Goal: Communication & Community: Answer question/provide support

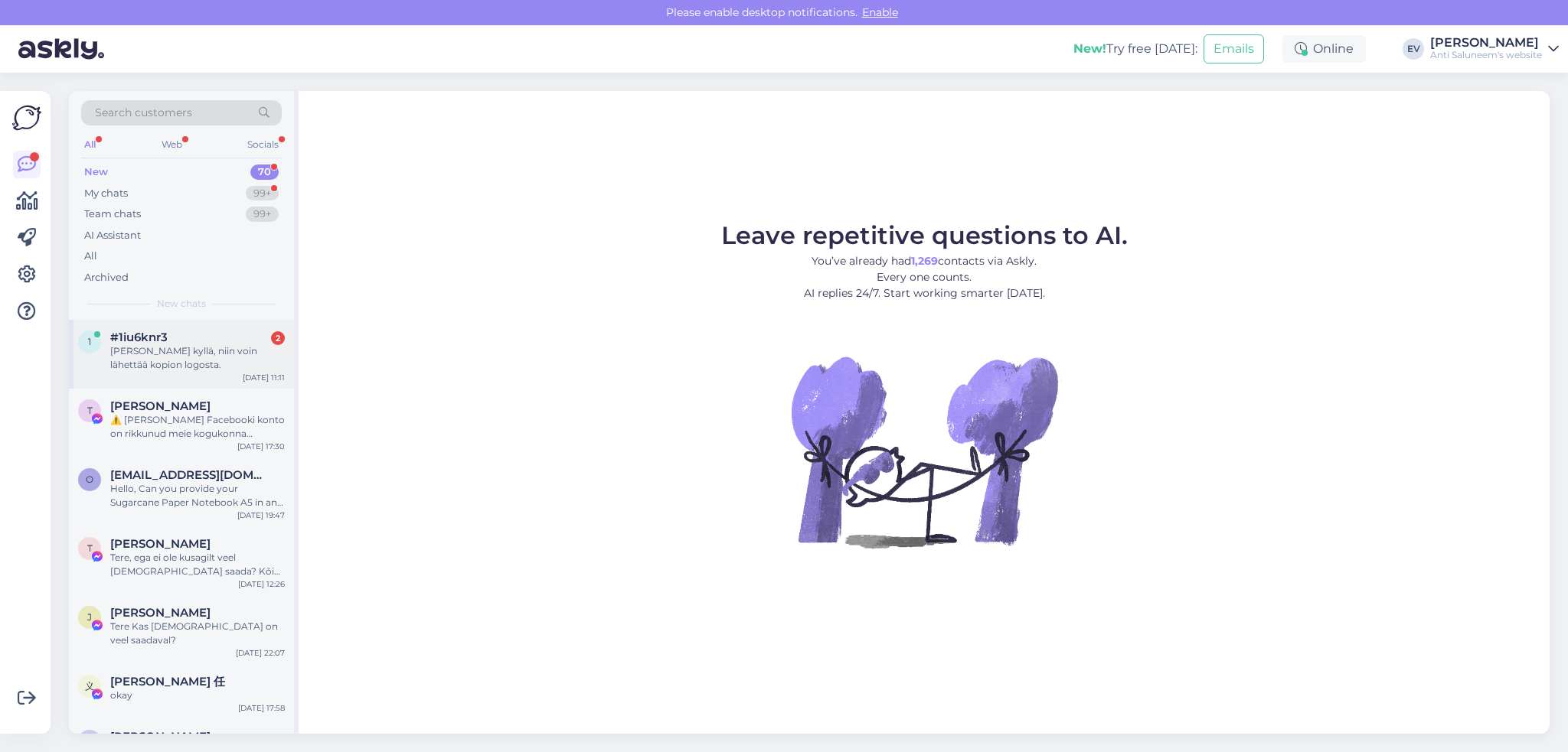
click at [204, 352] on div "[PERSON_NAME] kyllä, niin voin lähettää kopion logosta." at bounding box center [198, 359] width 175 height 28
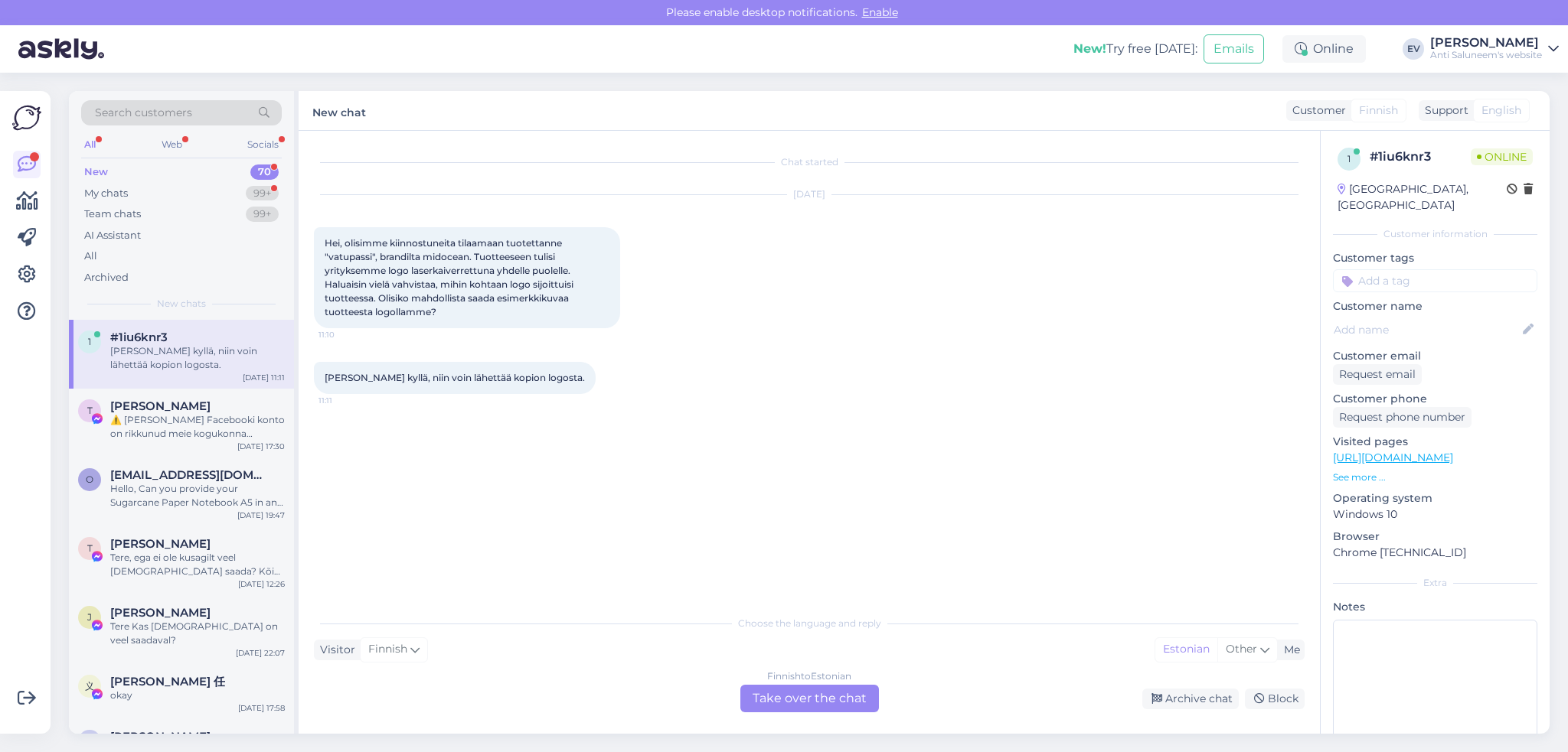
click at [787, 605] on div "Finnish to Estonian Take over the chat" at bounding box center [809, 699] width 139 height 28
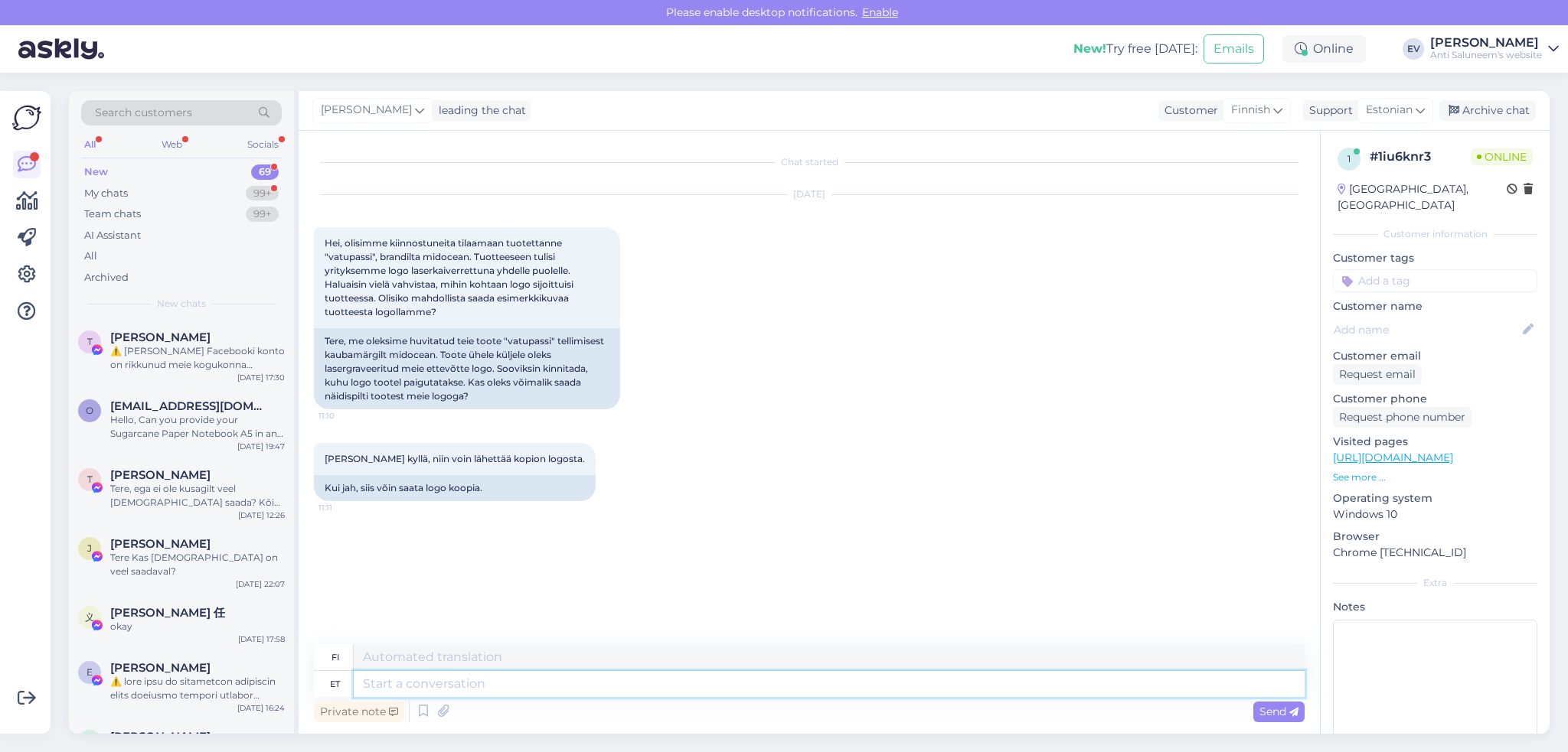
click at [511, 605] on textarea at bounding box center [830, 684] width 951 height 26
type textarea "Tere!"
type textarea "Hei!"
type textarea "Tere! Milline t"
type textarea "Hei! Mitä?"
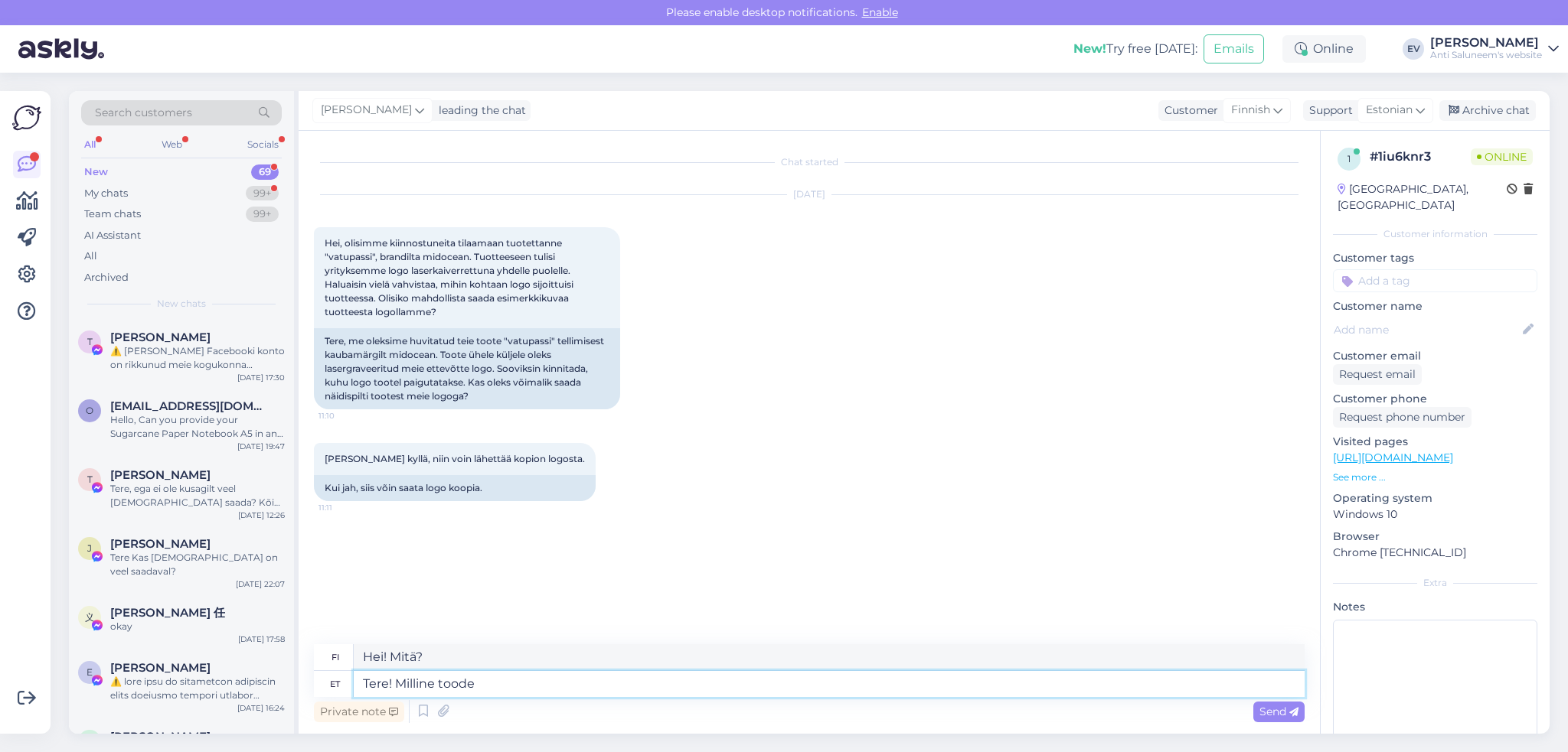
type textarea "Tere! Milline toode t"
type textarea "Hei! Mikä tuote?"
type textarea "Tere! Milline toode täpsemalt, pal"
type textarea "Hei! Mikä tuote tarkalleen ottaen on?"
type textarea "Tere! Milline toode täpsemalt, palun k"
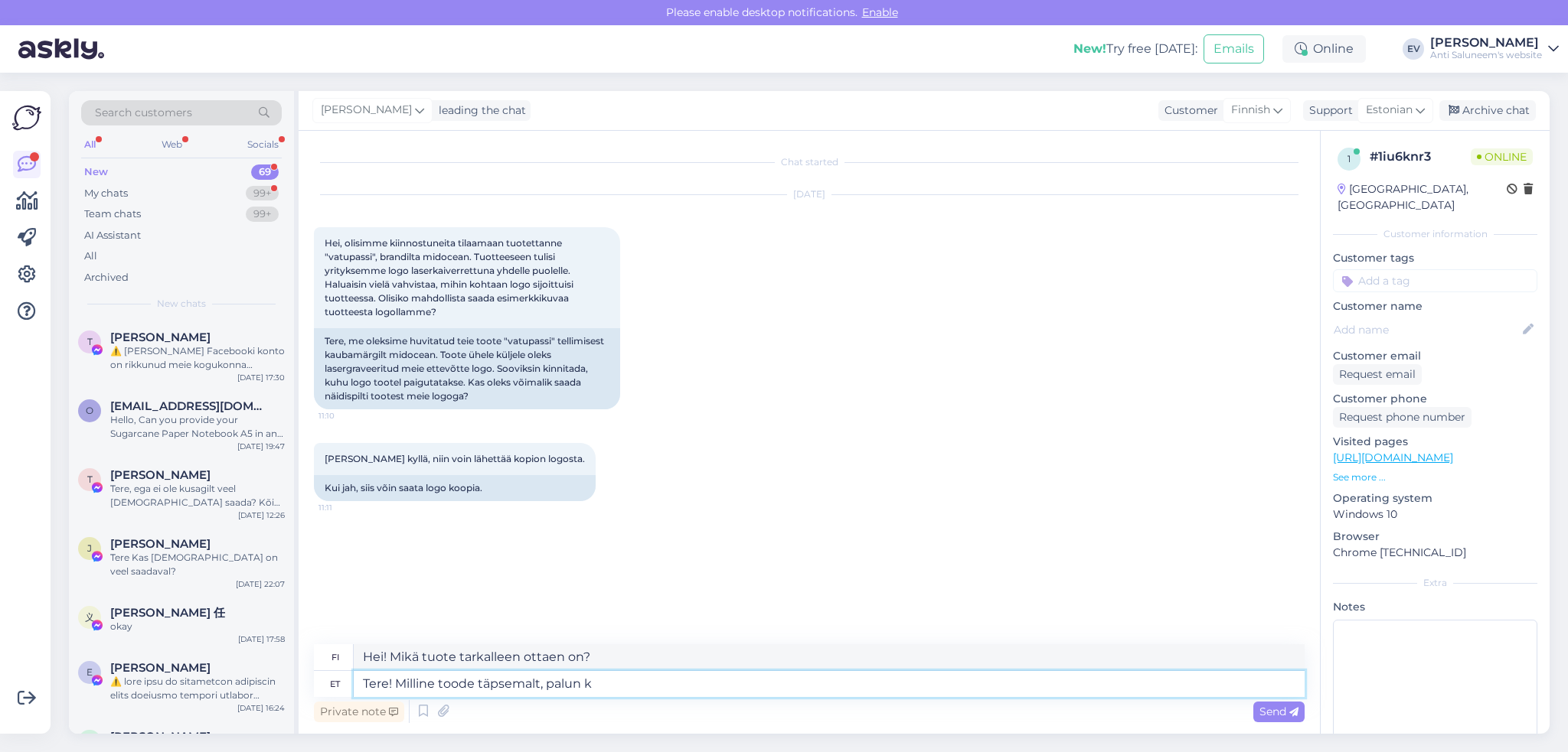
type textarea "Hei! Mikä tuote tarkalleen ottaen, kiitos?"
type textarea "Tere! Milline toode täpsemalt, palun kirjutage"
type textarea "Hei! Mikä tuote tarkalleen ottaen on, kerrothan"
type textarea "Tere! [PERSON_NAME] täpsemalt, palun kirjutage tootekood."
type textarea "Hei! Mikä tuote tarkalleen ottaen on kyseessä? Kirjoita tuotekoodi."
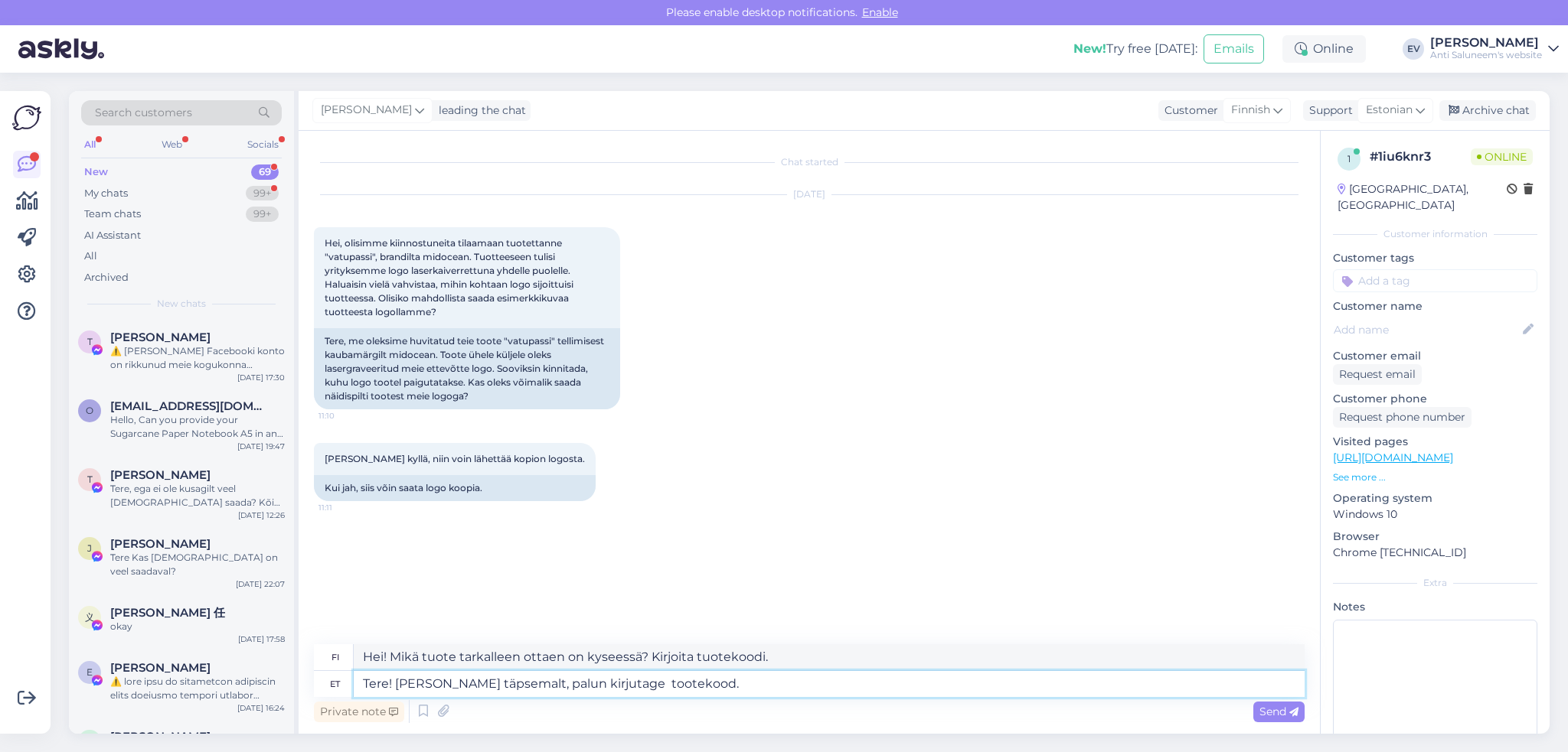
type textarea "Tere! [PERSON_NAME] täpsemalt, palun kirjutage tootekood."
click at [1175, 605] on span "Send" at bounding box center [1278, 712] width 39 height 14
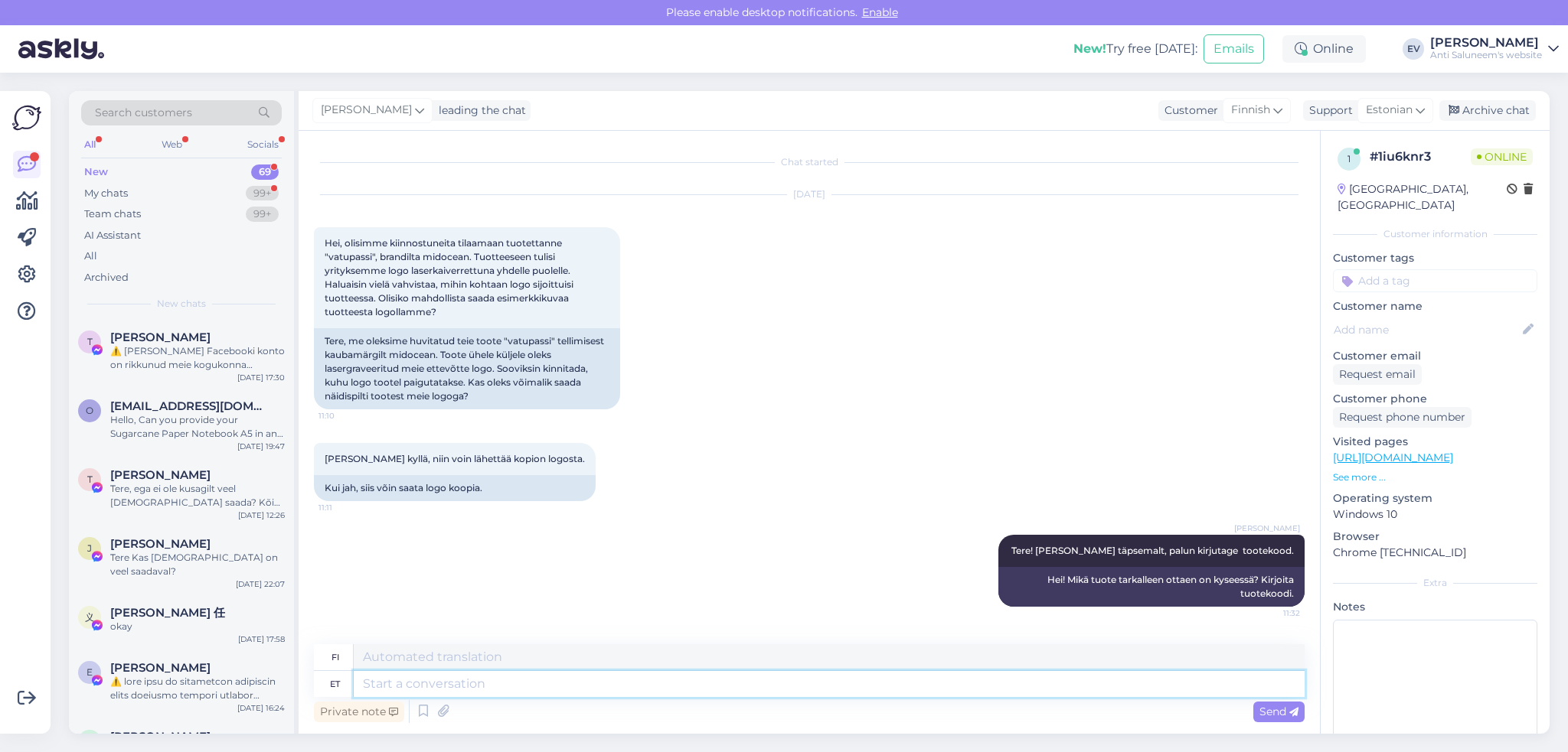
click at [567, 605] on textarea at bounding box center [830, 684] width 951 height 26
paste textarea "[URL][DOMAIN_NAME]"
type textarea "[URL][DOMAIN_NAME]"
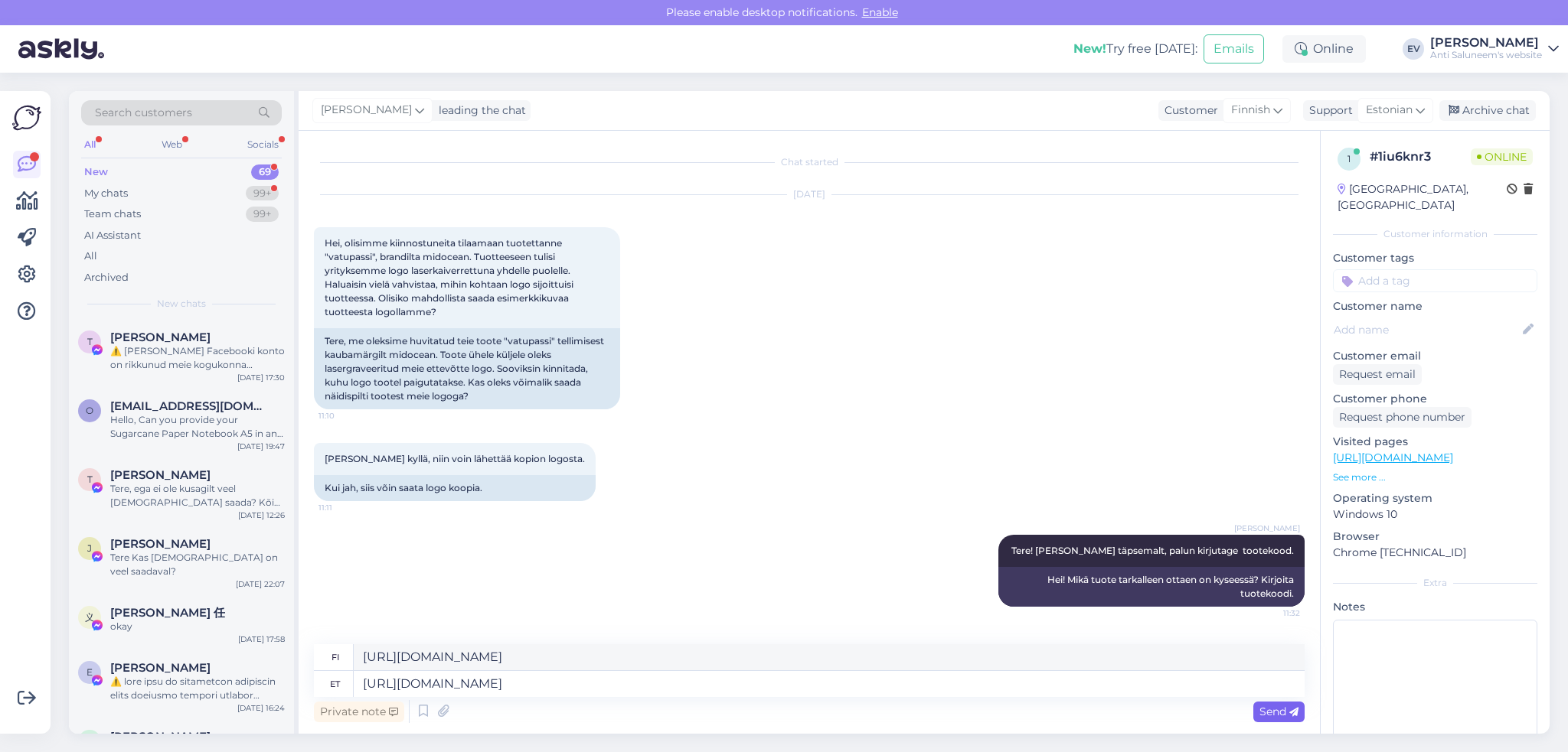
click at [1175, 605] on span "Send" at bounding box center [1278, 712] width 39 height 14
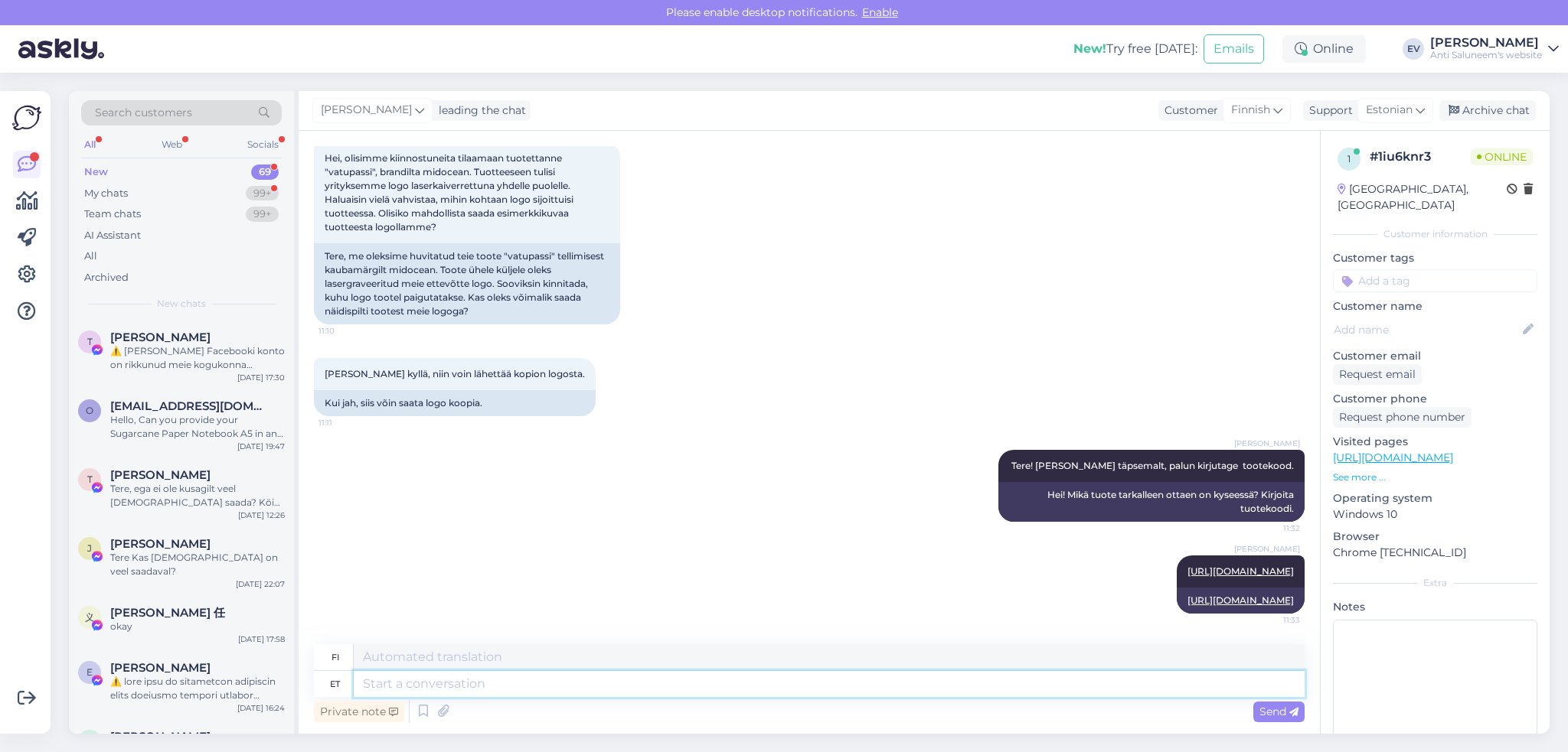
click at [626, 605] on textarea at bounding box center [830, 684] width 951 height 26
paste textarea "[URL][DOMAIN_NAME]"
type textarea "[URL][DOMAIN_NAME]"
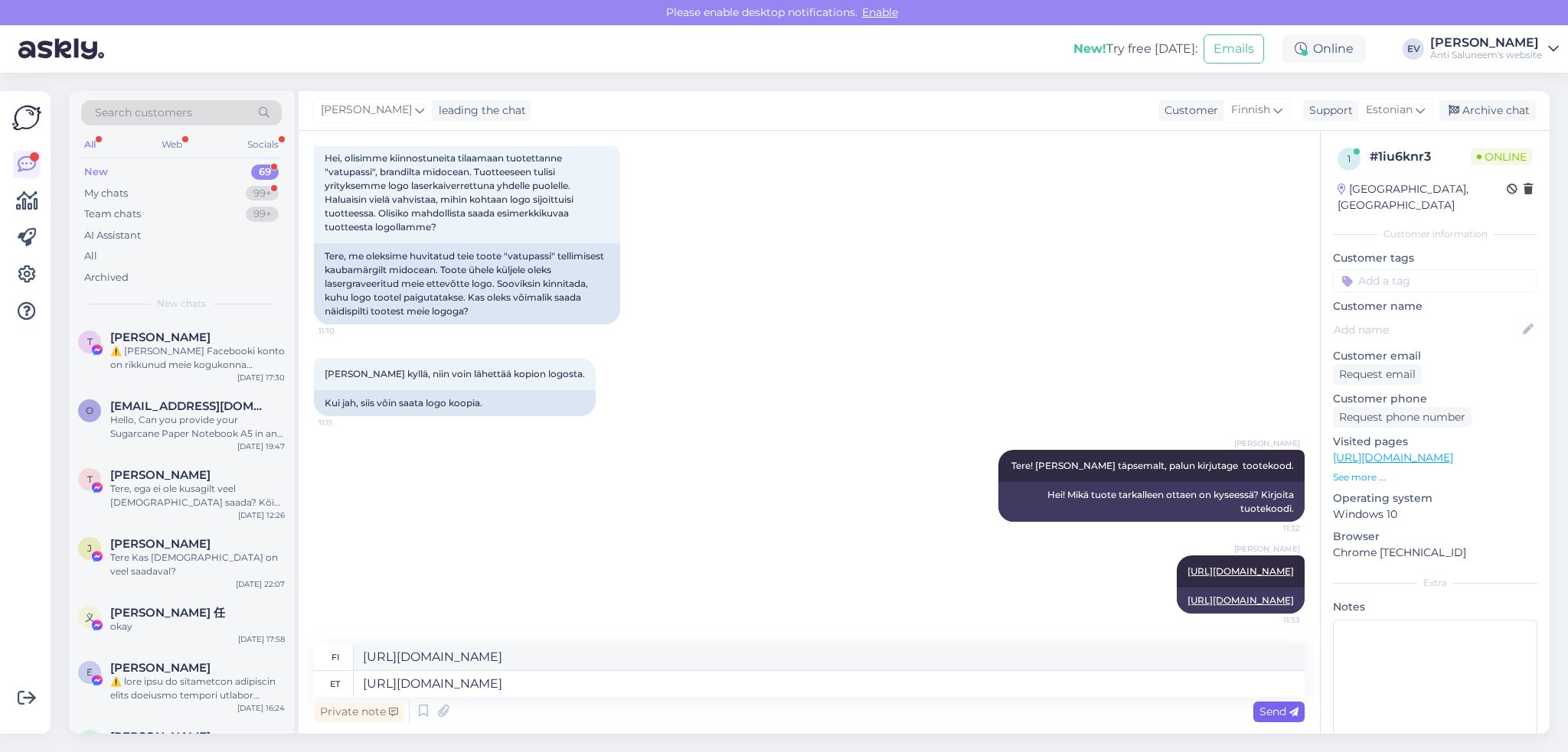
click at [1175, 605] on span "Send" at bounding box center [1278, 712] width 39 height 14
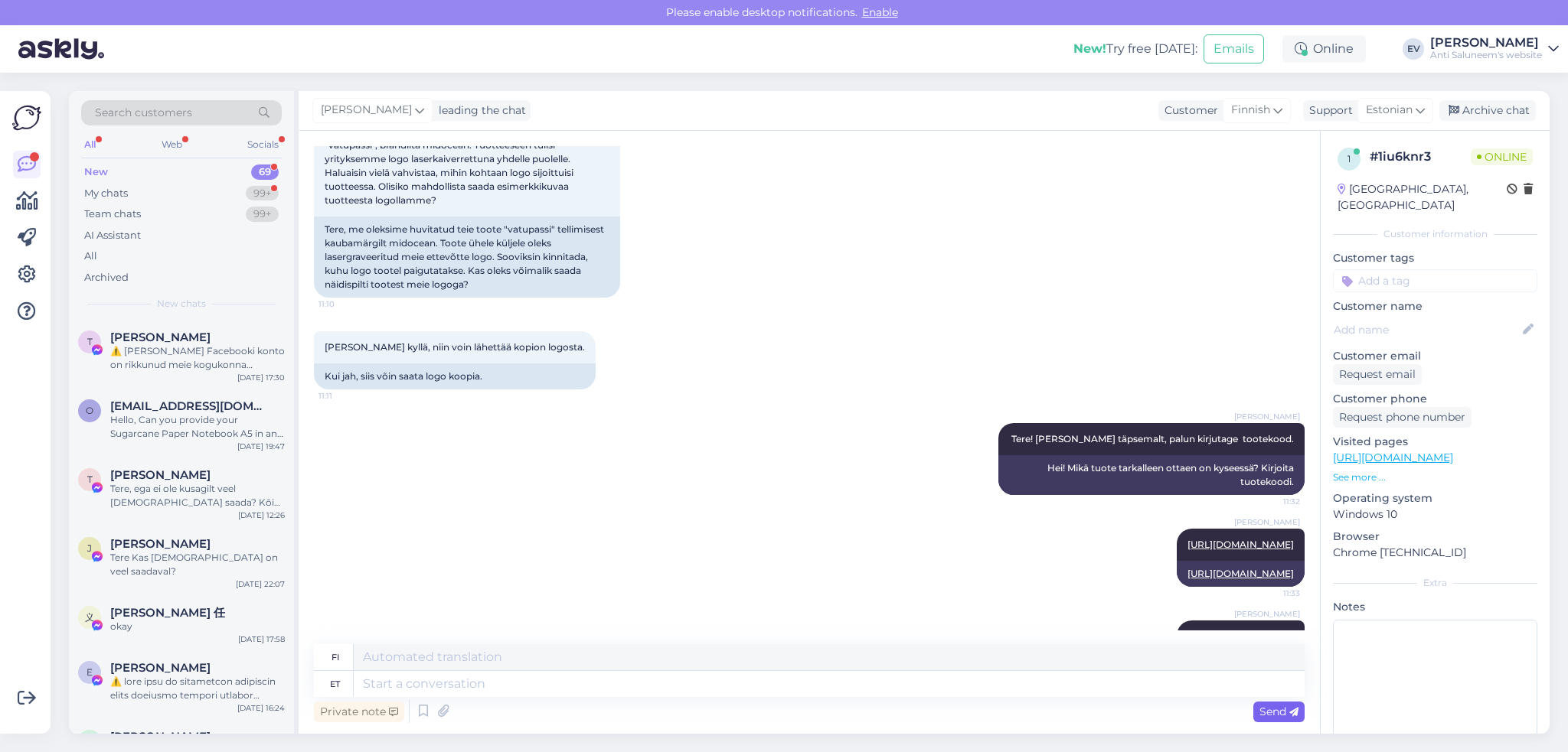
scroll to position [231, 0]
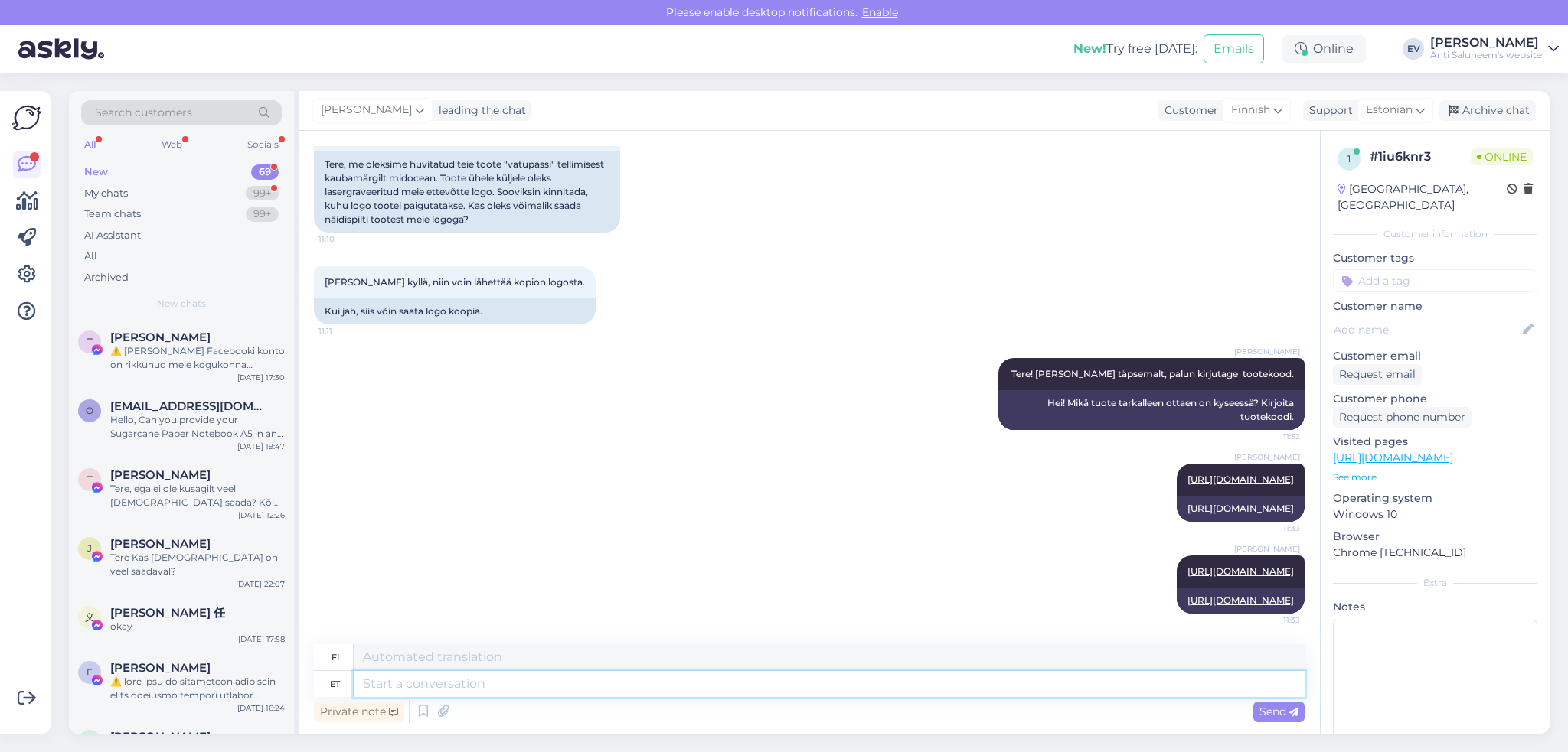
click at [907, 605] on textarea at bounding box center [830, 684] width 951 height 26
type textarea "Leidsin"
type textarea "Löysin"
type textarea "Leidsin meie k"
type textarea "Löysin meidän"
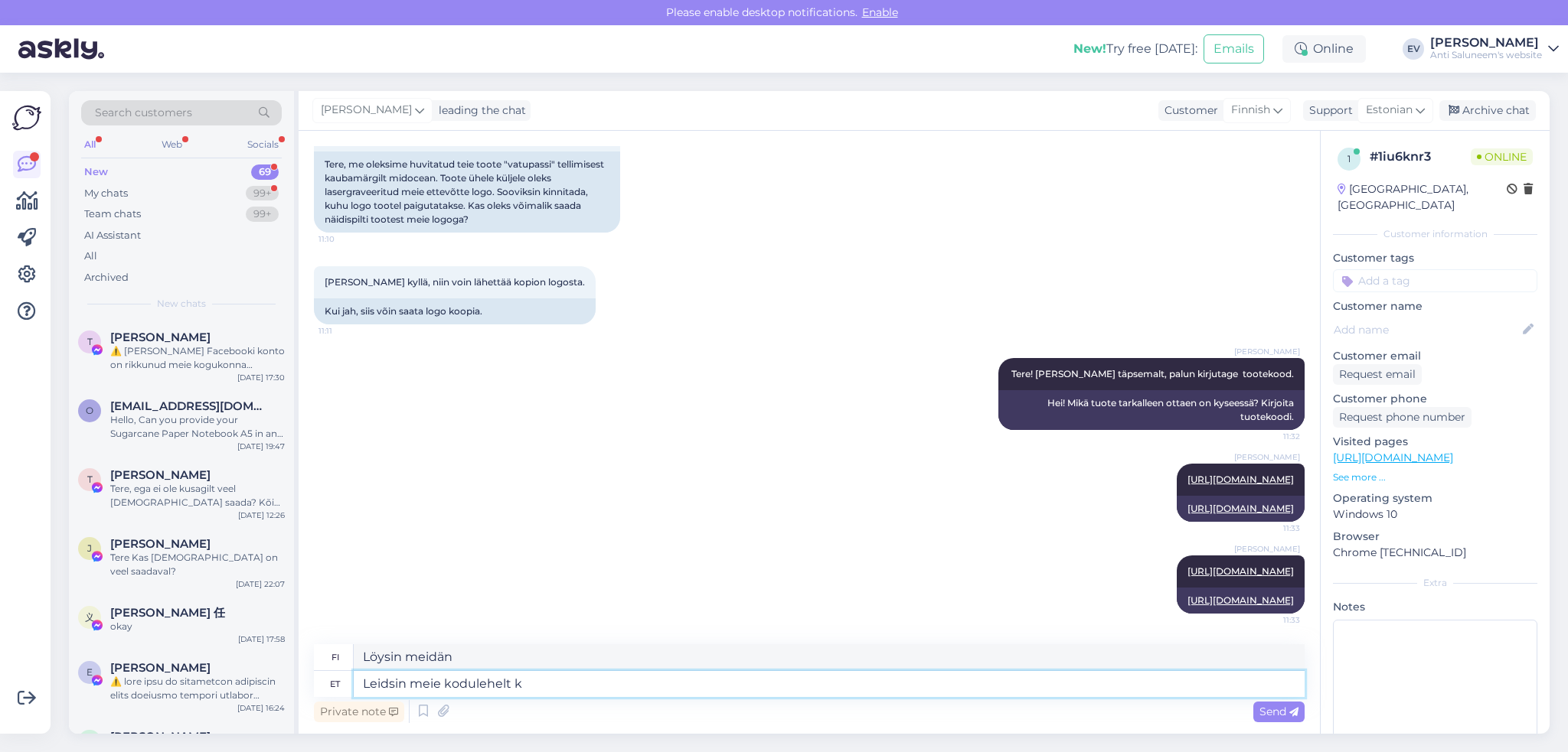
type textarea "Leidsin meie kodulehelt ka"
type textarea "Löysin sen verkkosivuiltamme."
type textarea "Leidsin meie kodulehelt kaks to"
type textarea "Löysin verkkosivuiltamme kaksi"
type textarea "Leidsin meie kodulehelt kaks toodet."
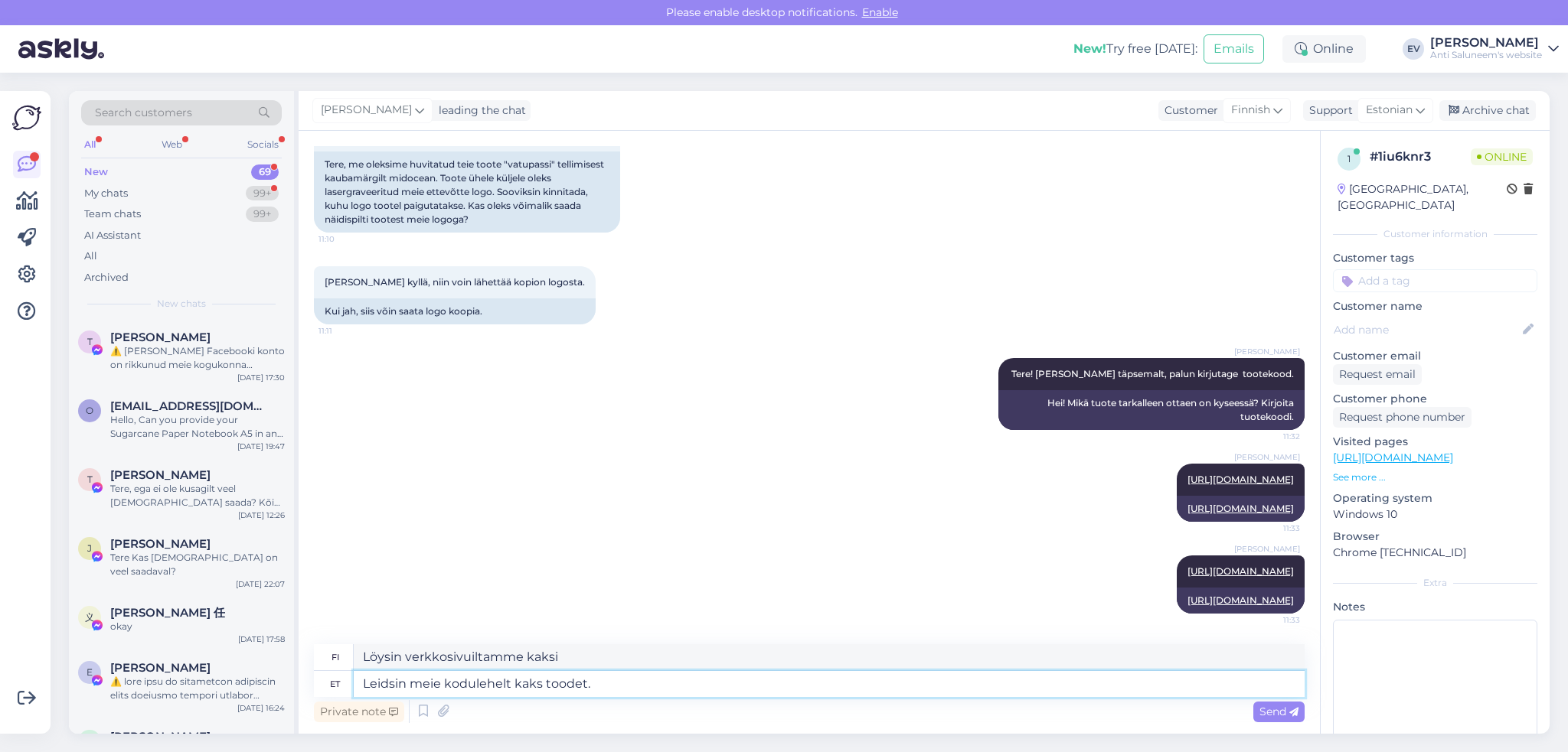
type textarea "Löysin verkkosivuiltamme kaksi tuotetta."
type textarea "Leidsin meie kodulehelt kaks toodet. Kas m"
type textarea "Löysin verkkosivuiltamme kaksi tuotetta. Ovatko"
type textarea "Leidsin meie kodulehelt kaks toodet. Kas mõtlete ü"
type textarea "Löysin verkkosivuiltamme kaksi tuotetta. Mitä mieltä olet?"
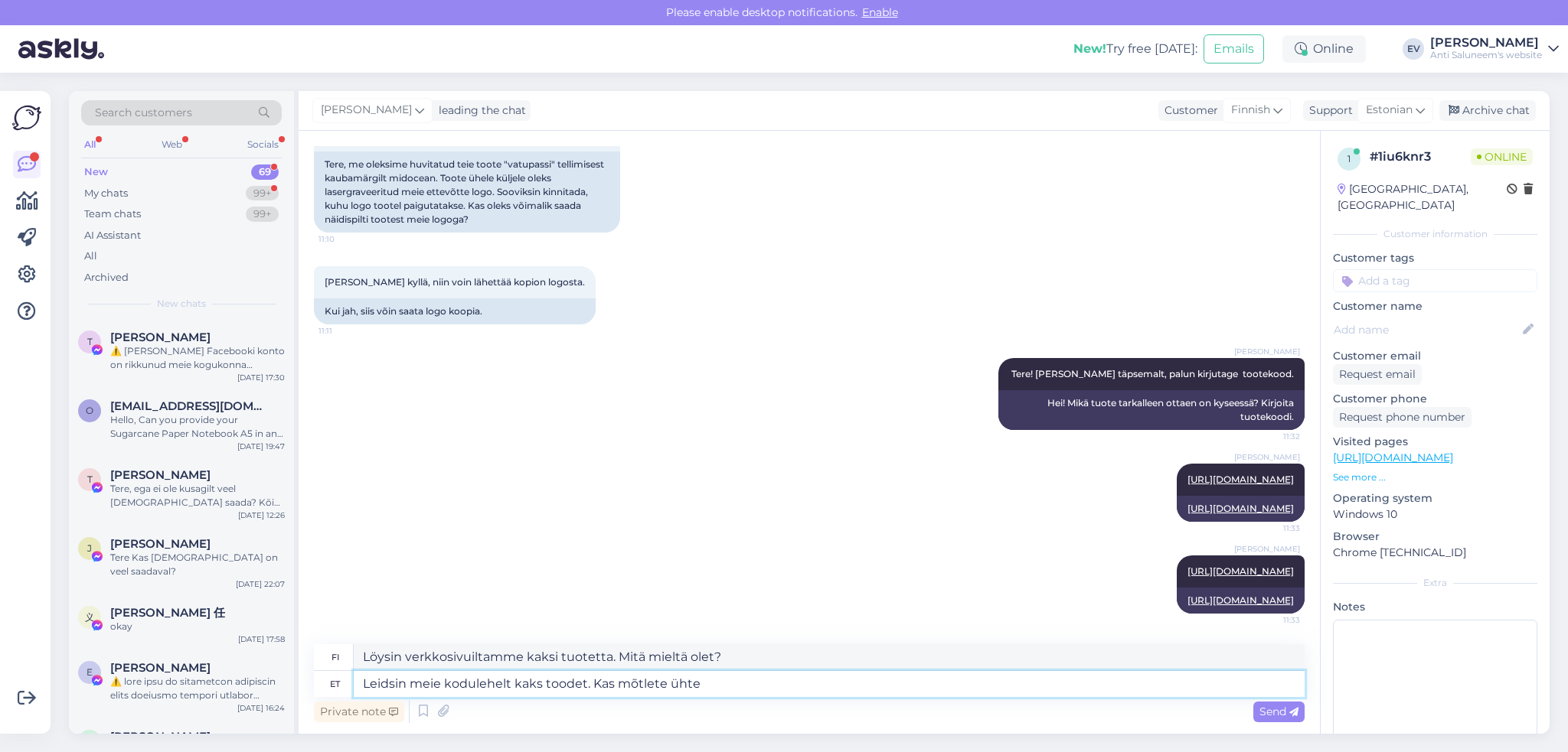
type textarea "Leidsin meie kodulehelt kaks toodet. Kas mõtlete ühte"
type textarea "Löysin verkkosivuiltamme kaksi tuotetta. Oletko miettinyt jompaakumpaa?"
type textarea "Leidsin meie kodulehelt kaks toodet. Kas mõtlete ühte neist?"
type textarea "Löysin verkkosivuiltamme kaksi tuotetta. Oletko miettinyt jompaakumpaa niistä?"
type textarea "Leidsin meie kodulehelt kaks toodet. Kas mõtlete ühte neist?"
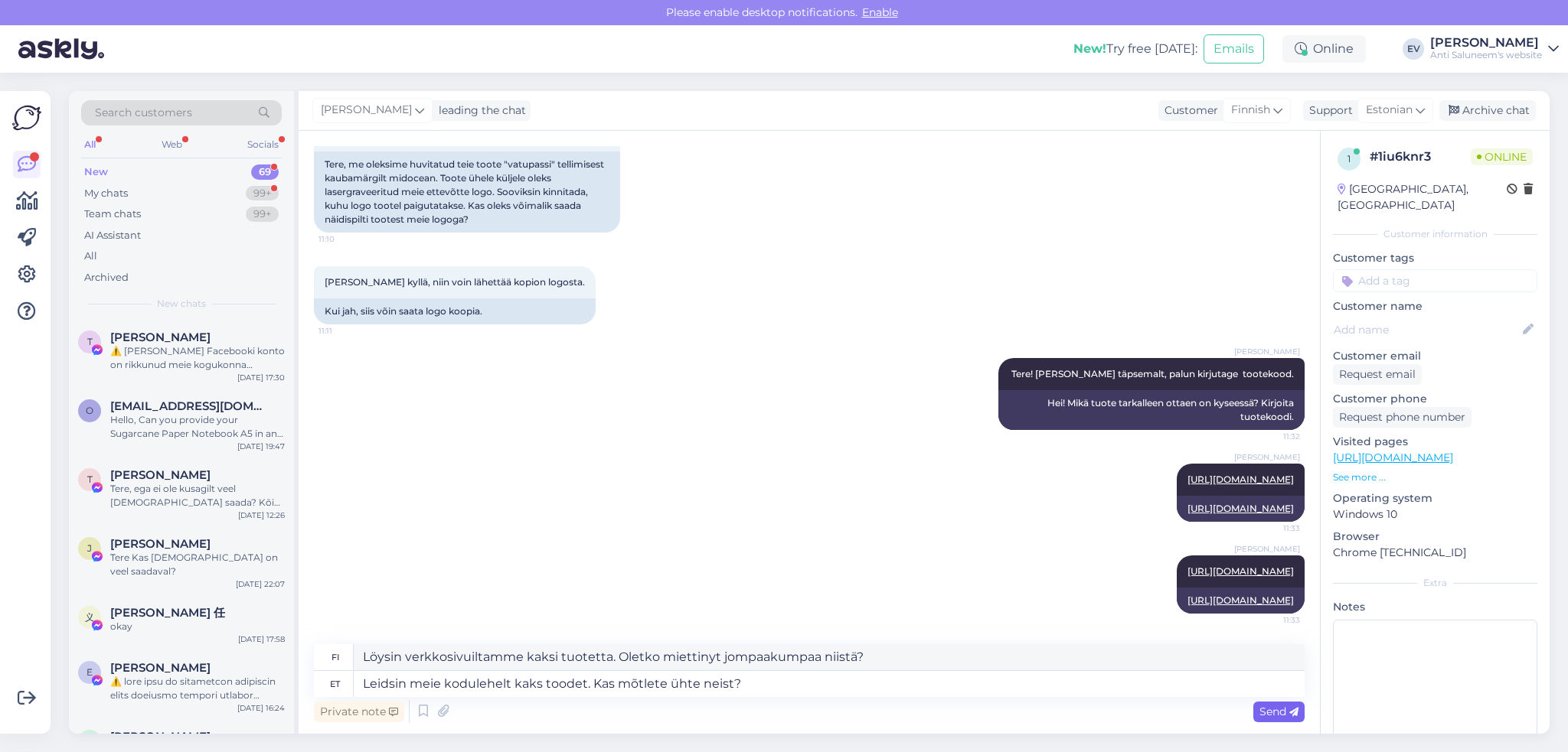
click at [1175, 605] on span "Send" at bounding box center [1278, 712] width 39 height 14
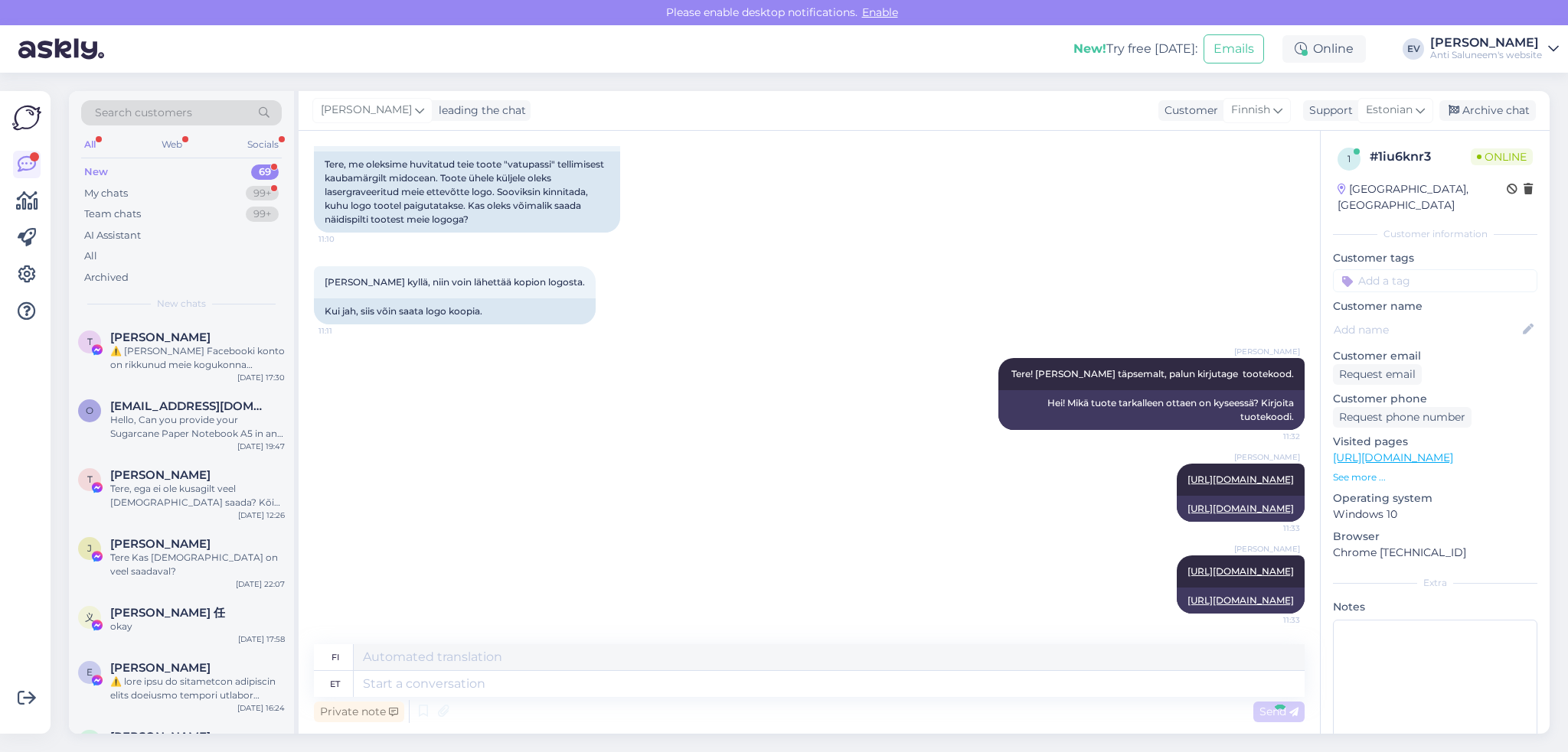
scroll to position [336, 0]
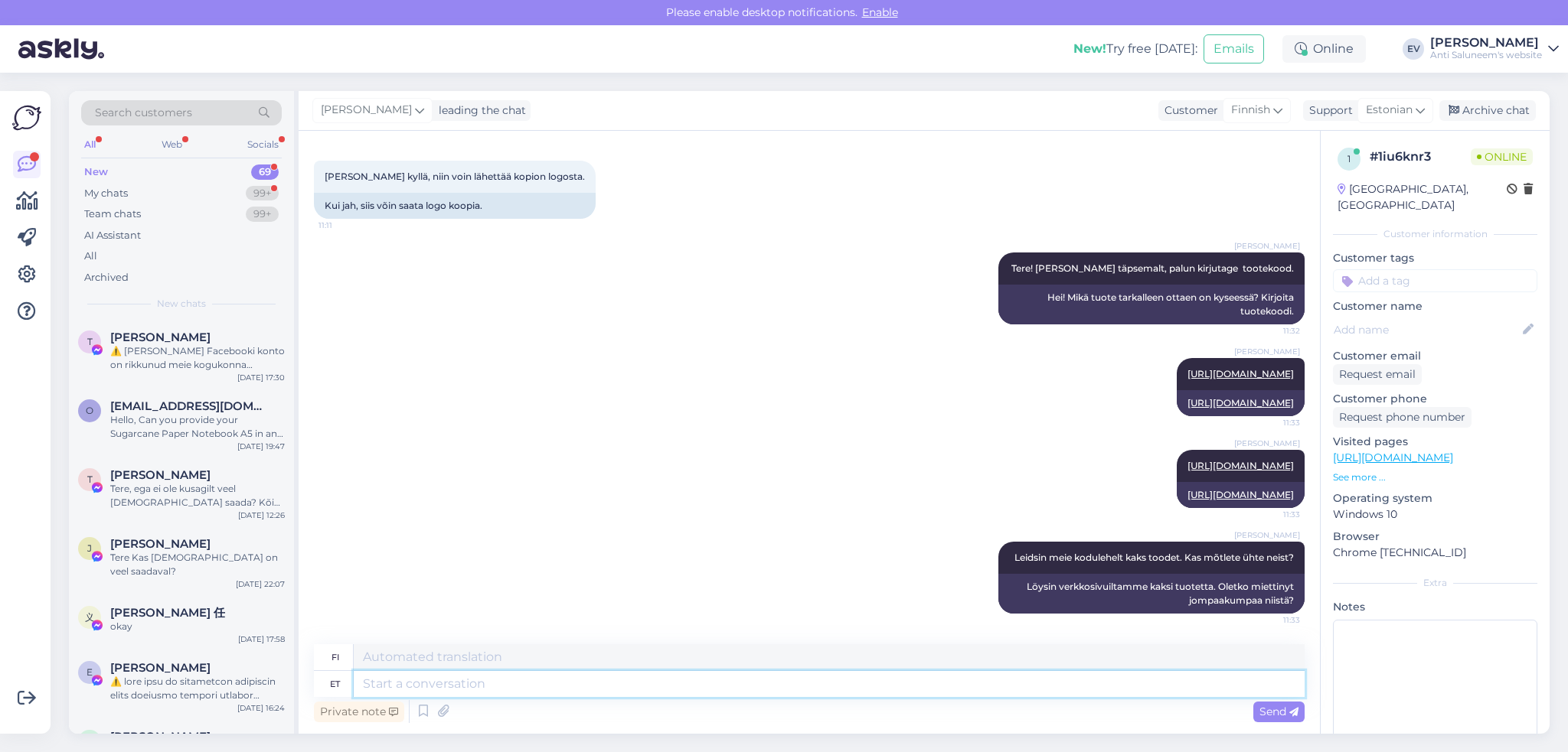
click at [386, 605] on textarea at bounding box center [830, 684] width 951 height 26
type textarea "Oma"
type textarea "Minun"
type textarea "Oma logo,"
type textarea "Logosi"
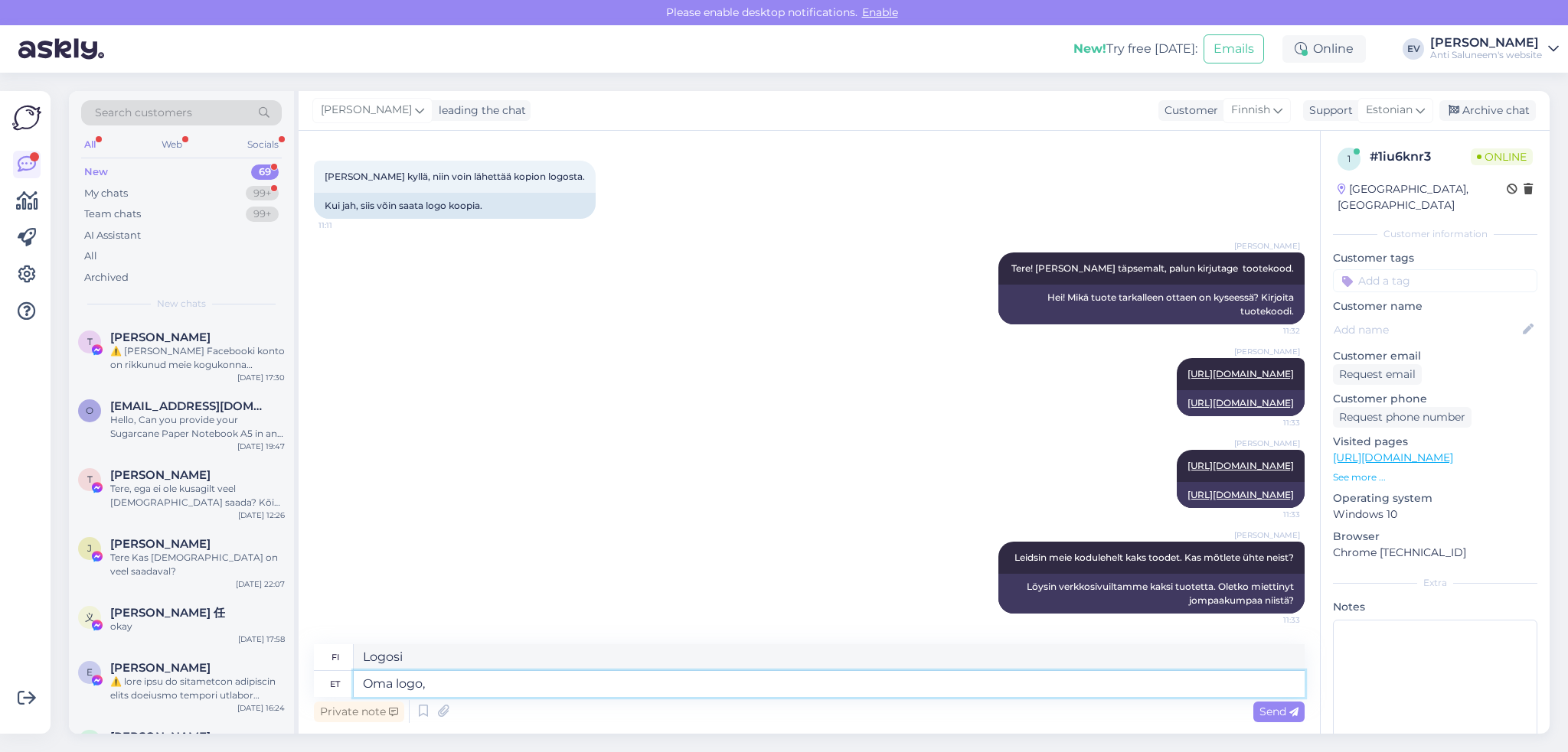
type textarea "Oma logo,"
type textarea "Sinun logosi,"
type textarea "Oma logo"
type textarea "Logosi"
type textarea "Oma logo ja m"
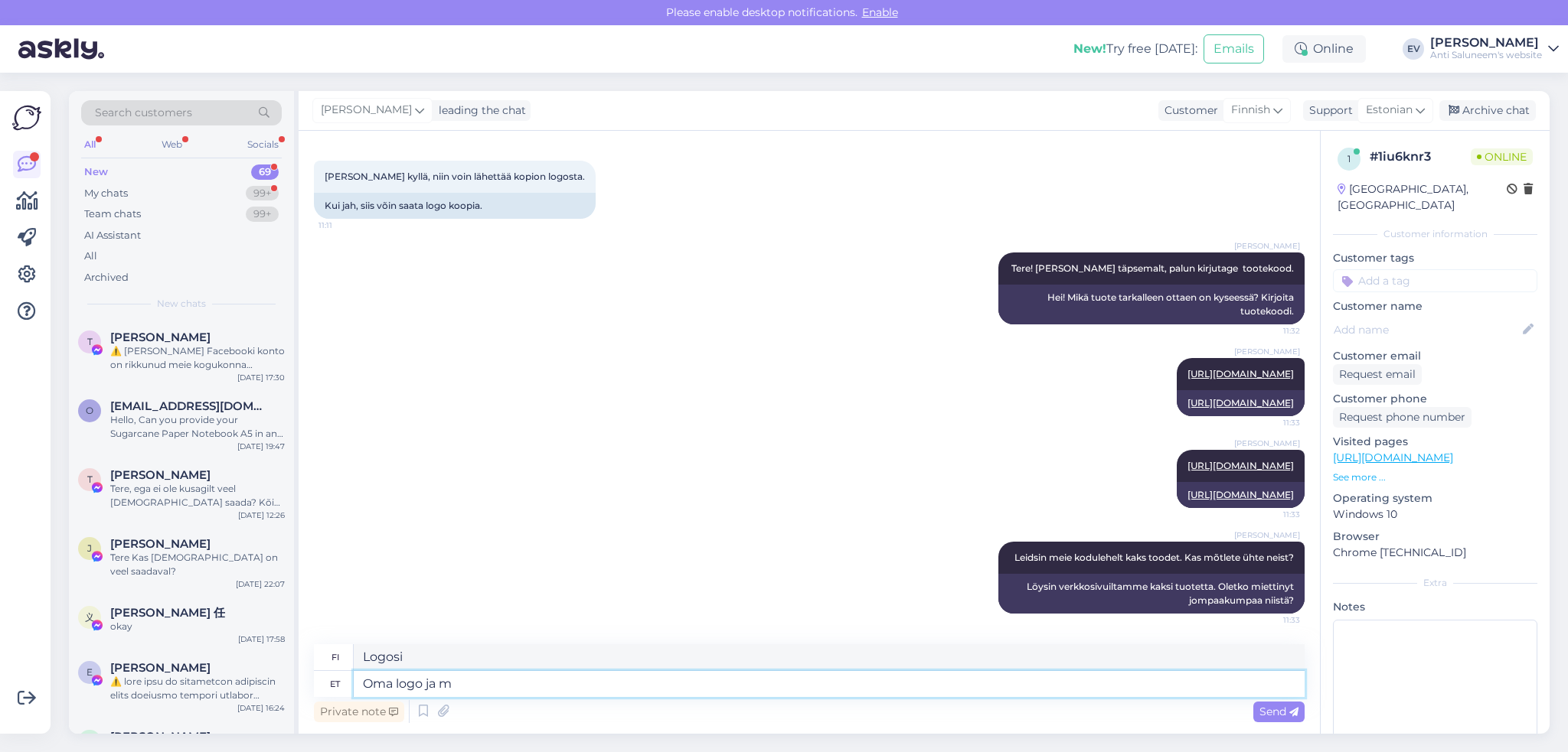
type textarea "Sinun logosi ja"
type textarea "Oma logo ja muu i"
type textarea "Logosi ja paljon muuta"
type textarea "Oma logo ja muu info"
type textarea "Logosi ja muut tiedot"
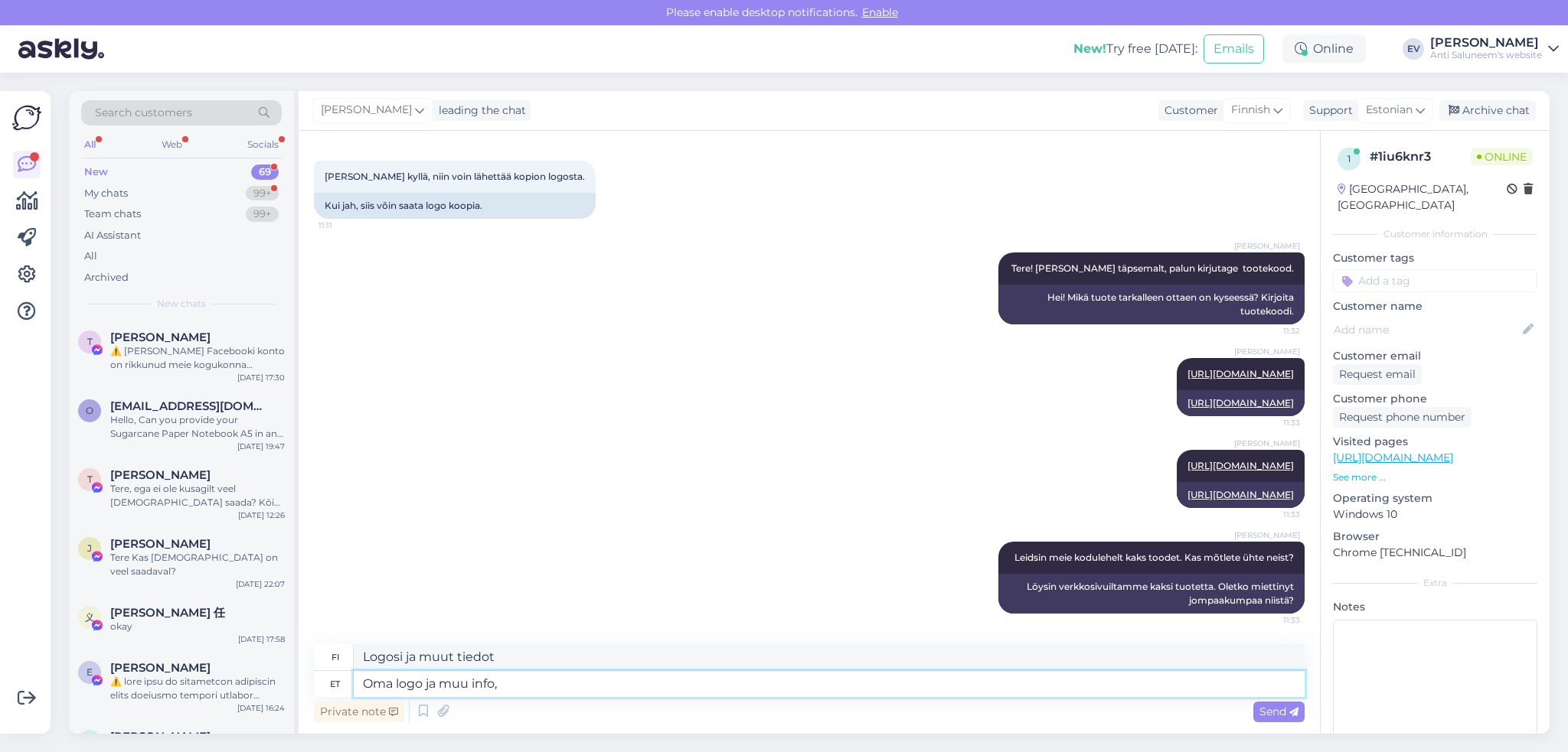
type textarea "Oma logo ja muu info,"
type textarea "Logosi ja muut tiedot,"
type textarea "Oma logo ja muu info, näiteks k"
type textarea "Logosi ja muut tiedot, kuten"
type textarea "Oma logo ja muu info, näiteks kogus, pal"
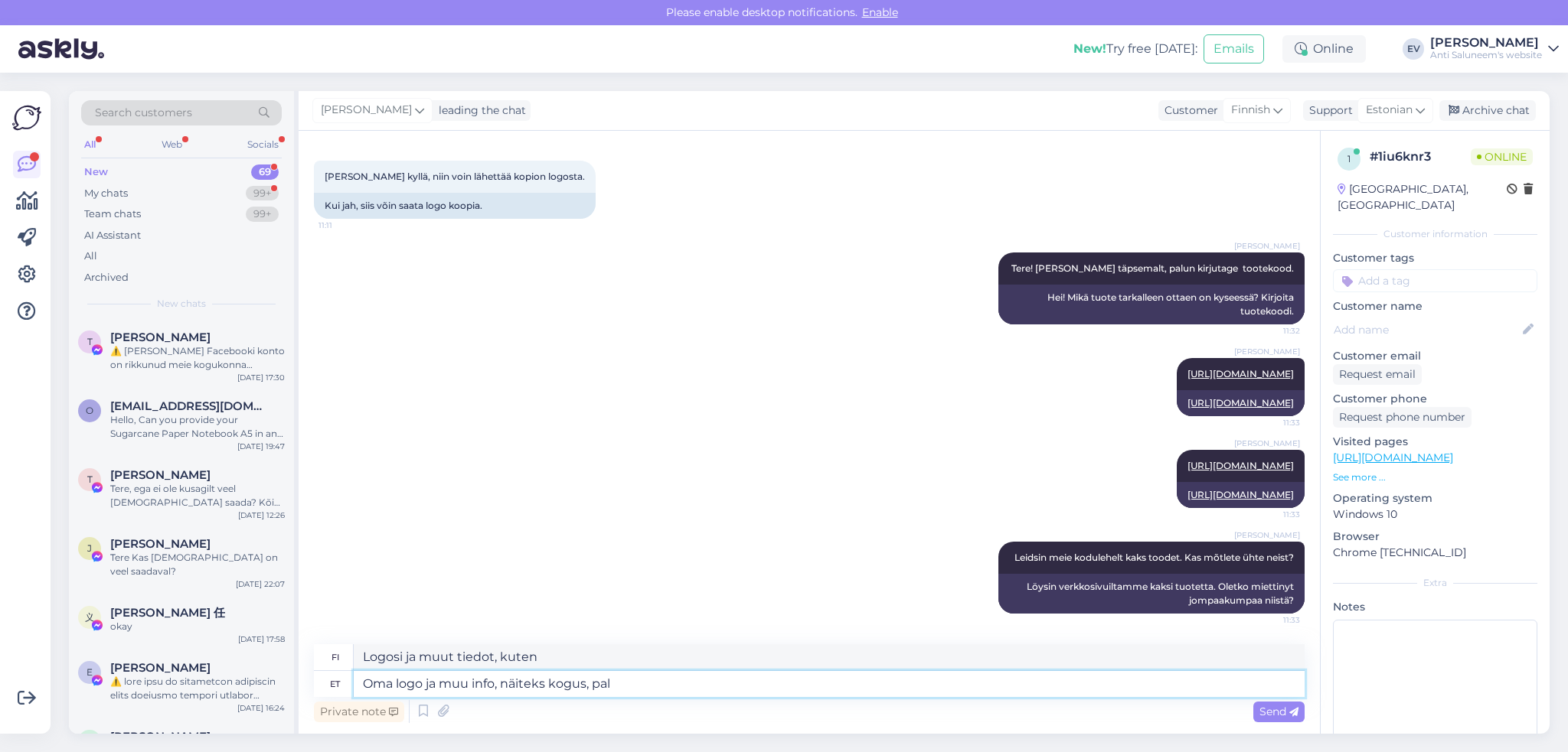
type textarea "Logosi ja muut tiedot, kuten määrä,"
type textarea "Oma logo ja muu info, näiteks kogus, palun s"
type textarea "Liitä mukaan logosi ja muita tietoja, kuten määrä."
type textarea "Oma logo ja muu info, näiteks kogus, palun saatke e"
type textarea "Lähetäthän logosi ja muut tiedot, kuten määrä."
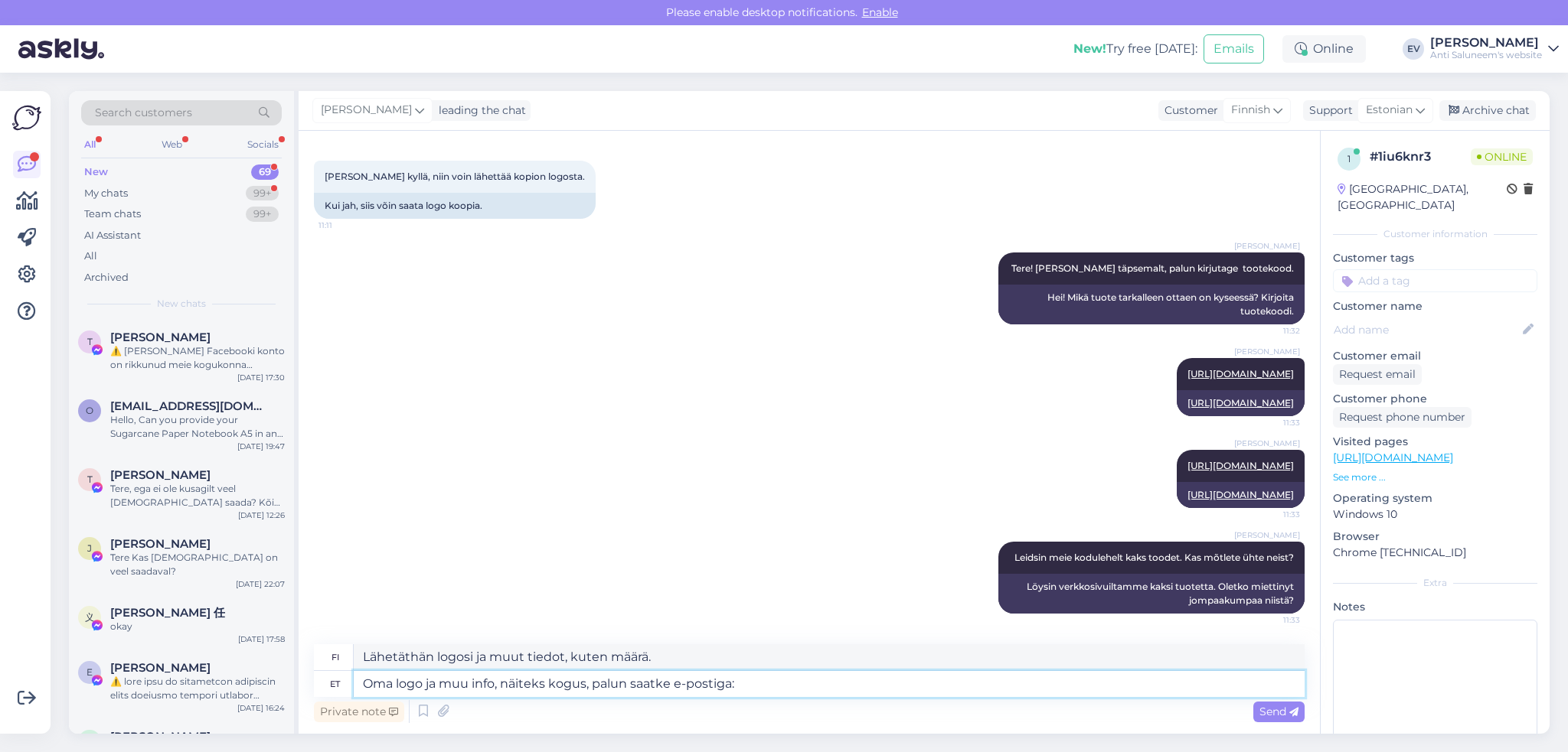
type textarea "Oma logo ja muu info, näiteks kogus, palun saatke e-postiga: e"
type textarea "Lähetä logosi ja muut tiedot, kuten määrä, sähköpostitse osoitteeseen:"
type textarea "Oma logo ja muu info, näiteks kogus, palun saatke e-postiga: [EMAIL_ADDRESS][DO…"
type textarea "Lähetä logosi ja muut tiedot, kuten määrä, sähköpostitse osoitteeseen [EMAIL_AD…"
type textarea "Oma logo ja muu info, näiteks kogus, palun saatke e-postiga: [EMAIL_ADDRESS][DO…"
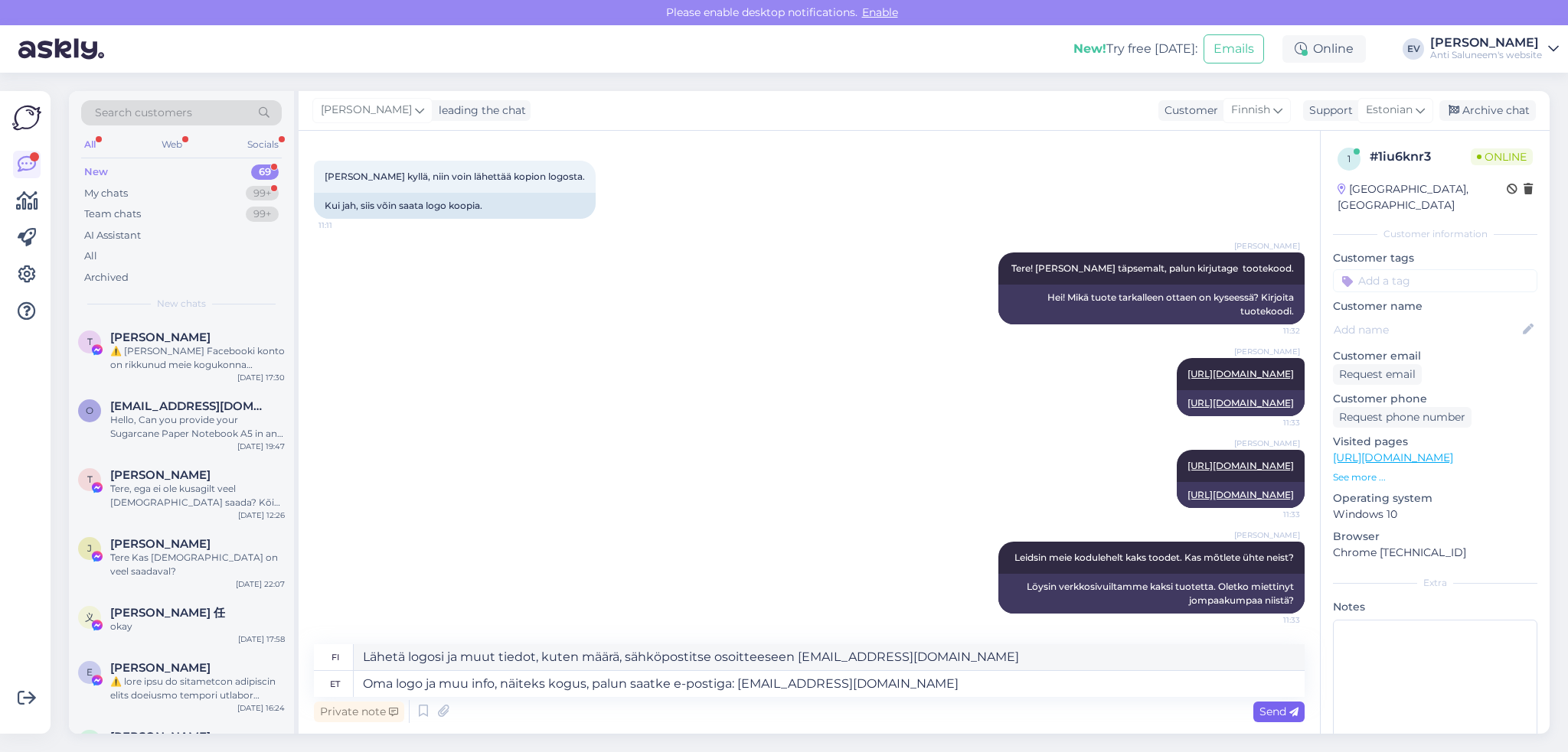
click at [1175, 605] on span "Send" at bounding box center [1278, 712] width 39 height 14
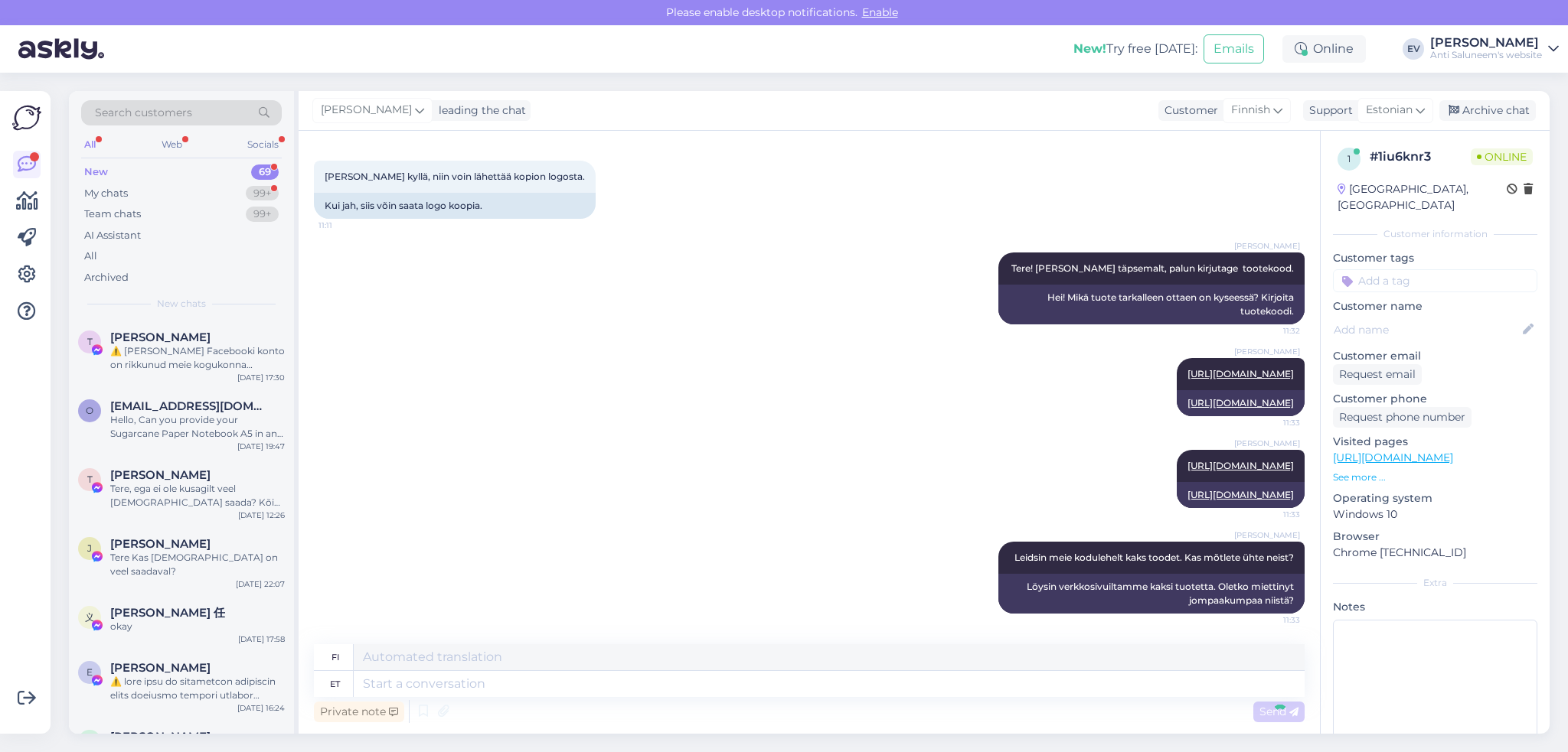
scroll to position [456, 0]
